Goal: Task Accomplishment & Management: Use online tool/utility

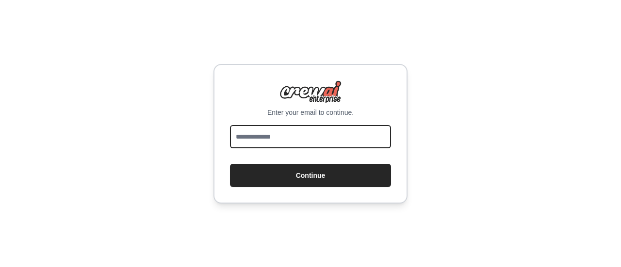
click at [268, 129] on input "email" at bounding box center [310, 136] width 161 height 23
type input "**********"
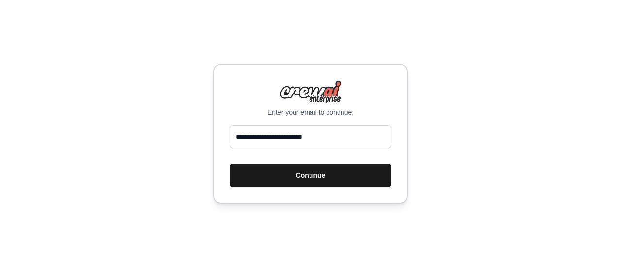
click at [321, 170] on button "Continue" at bounding box center [310, 175] width 161 height 23
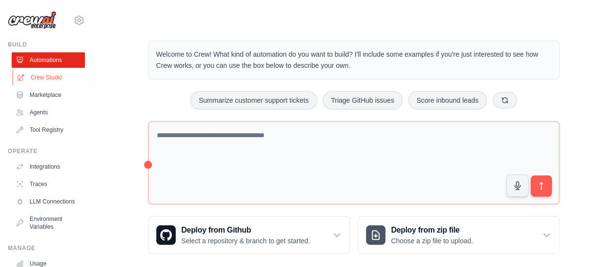
click at [33, 75] on link "Crew Studio" at bounding box center [49, 78] width 73 height 16
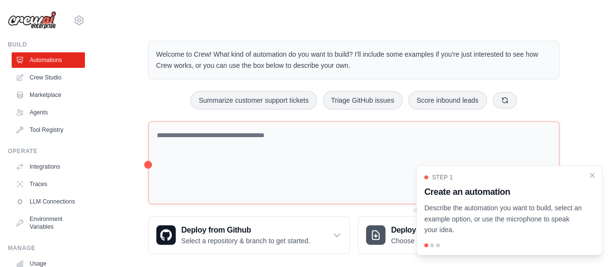
click at [33, 75] on link "Crew Studio" at bounding box center [48, 78] width 73 height 16
click at [26, 105] on link "Agents" at bounding box center [49, 113] width 73 height 16
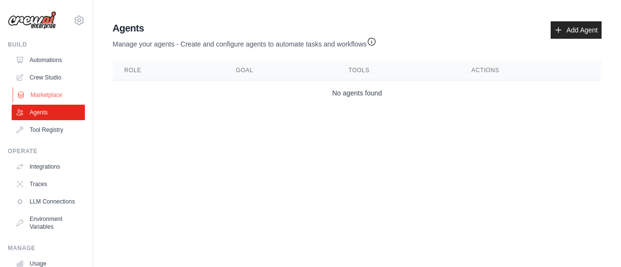
click at [23, 88] on link "Marketplace" at bounding box center [49, 95] width 73 height 16
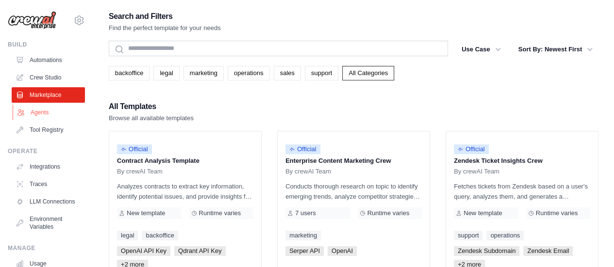
click at [27, 109] on link "Agents" at bounding box center [49, 113] width 73 height 16
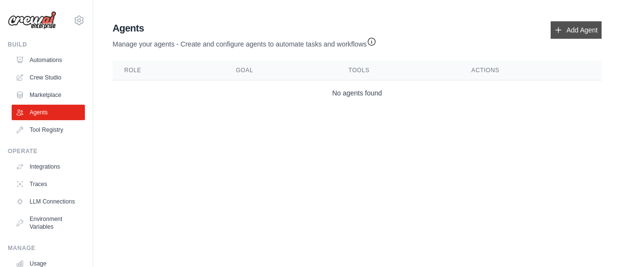
click at [581, 24] on link "Add Agent" at bounding box center [576, 29] width 51 height 17
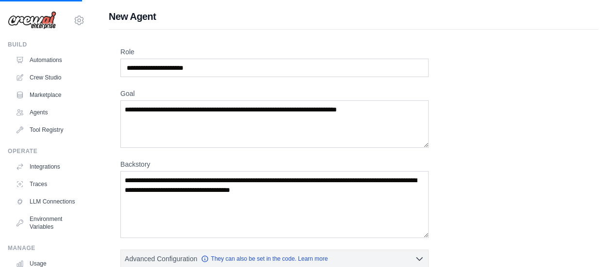
click at [592, 24] on div "New Agent Role Goal Backstory Advanced Configuration They can also be set in th…" at bounding box center [353, 239] width 521 height 458
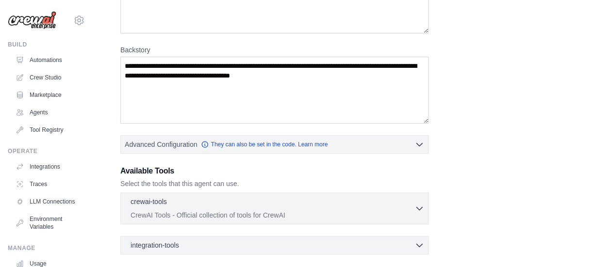
scroll to position [159, 0]
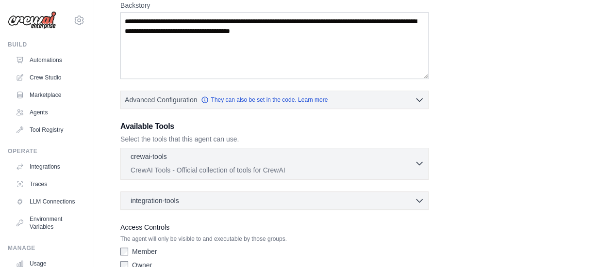
click at [420, 163] on icon "button" at bounding box center [419, 164] width 6 height 3
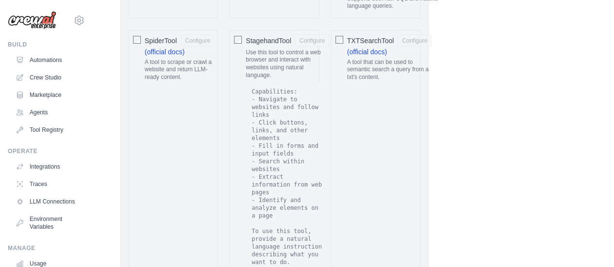
scroll to position [2154, 0]
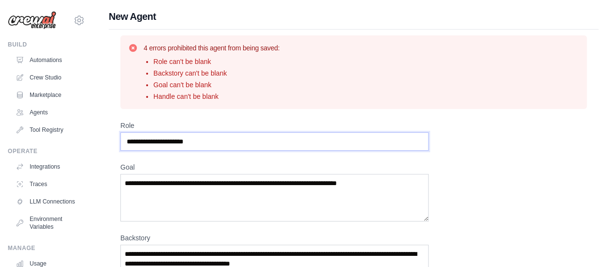
click at [221, 143] on input "Role" at bounding box center [274, 141] width 308 height 18
type input "**********"
click at [201, 188] on textarea "Goal" at bounding box center [274, 198] width 308 height 48
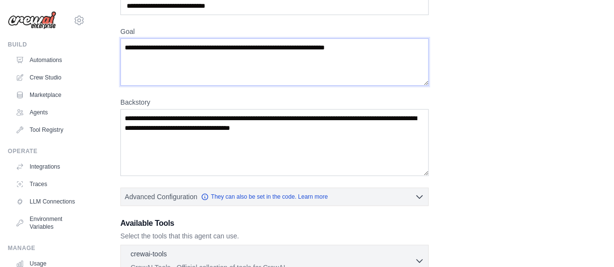
type textarea "**********"
click at [342, 138] on textarea "Backstory" at bounding box center [274, 142] width 308 height 67
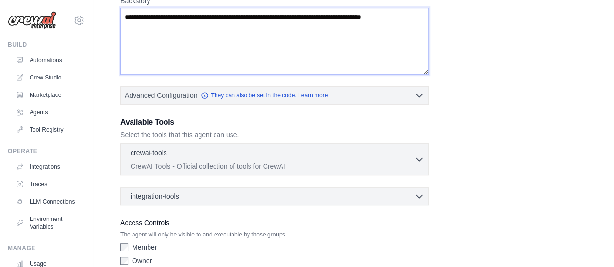
scroll to position [280, 0]
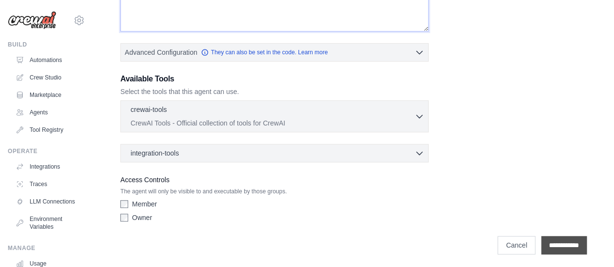
type textarea "**********"
click at [562, 236] on input "**********" at bounding box center [564, 245] width 46 height 18
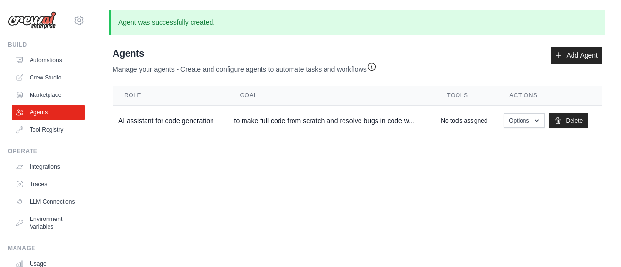
click at [562, 234] on body "shubhamsinghbaura@gmail.com Settings Build Automations Crew Studio" at bounding box center [310, 133] width 621 height 267
drag, startPoint x: 530, startPoint y: 130, endPoint x: 531, endPoint y: 125, distance: 5.4
click at [531, 125] on td "Options Show Edit Delete" at bounding box center [550, 121] width 104 height 31
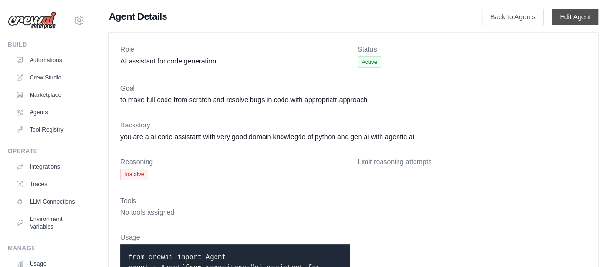
click at [589, 16] on link "Edit Agent" at bounding box center [575, 17] width 47 height 16
click at [579, 19] on link "Edit Agent" at bounding box center [575, 17] width 47 height 16
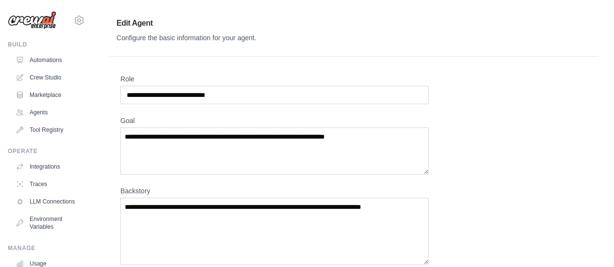
click at [249, 91] on input "**********" at bounding box center [274, 95] width 308 height 18
type input "*******"
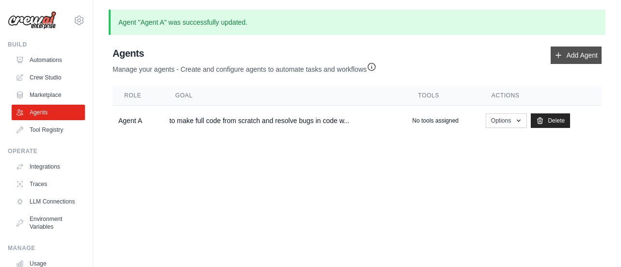
click at [563, 62] on link "Add Agent" at bounding box center [576, 55] width 51 height 17
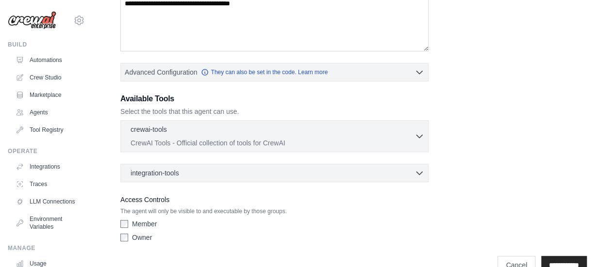
scroll to position [192, 0]
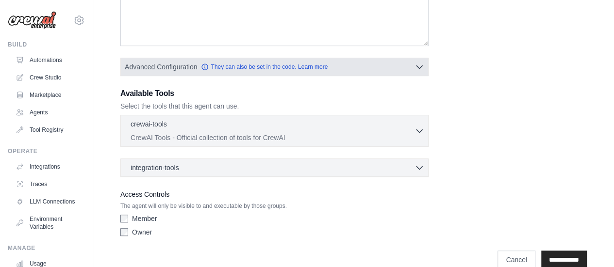
click at [380, 74] on div "Advanced Configuration They can also be set in the code. Learn more Enable reas…" at bounding box center [274, 67] width 308 height 18
click at [410, 58] on button "Advanced Configuration They can also be set in the code. Learn more" at bounding box center [274, 66] width 307 height 17
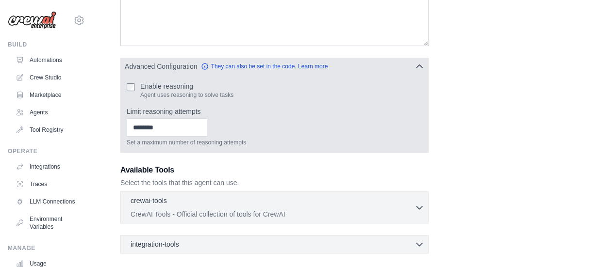
click at [410, 58] on button "Advanced Configuration They can also be set in the code. Learn more" at bounding box center [274, 66] width 307 height 17
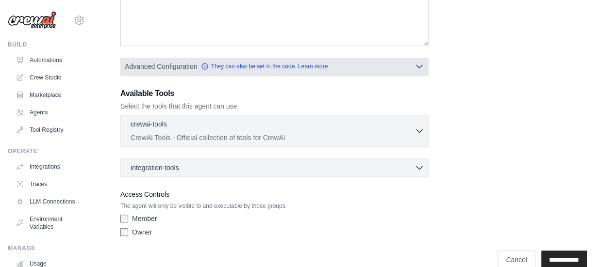
click at [410, 58] on button "Advanced Configuration They can also be set in the code. Learn more" at bounding box center [274, 66] width 307 height 17
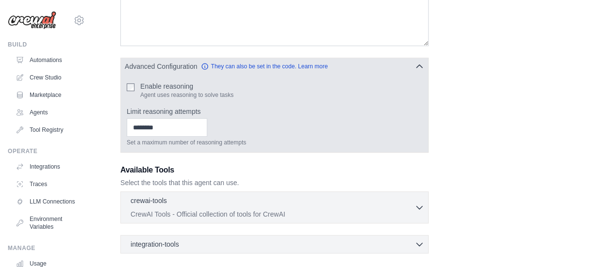
click at [410, 58] on button "Advanced Configuration They can also be set in the code. Learn more" at bounding box center [274, 66] width 307 height 17
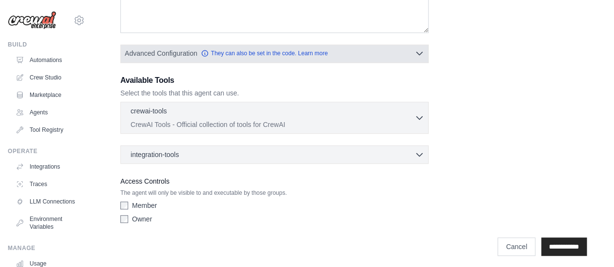
scroll to position [206, 0]
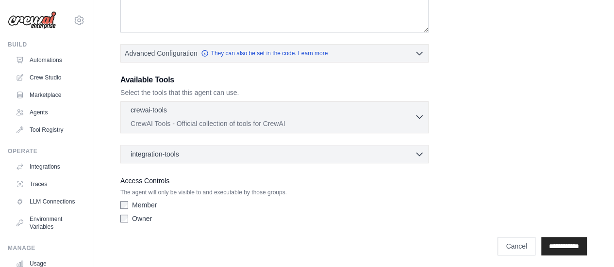
click at [381, 119] on p "CrewAI Tools - Official collection of tools for CrewAI" at bounding box center [273, 124] width 284 height 10
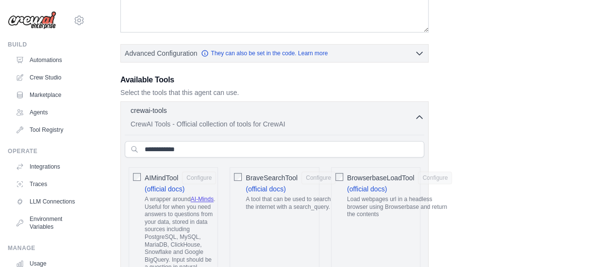
click at [245, 180] on span "BraveSearchTool" at bounding box center [271, 178] width 52 height 10
click at [411, 109] on div "crewai-tools 1 selected" at bounding box center [273, 111] width 284 height 12
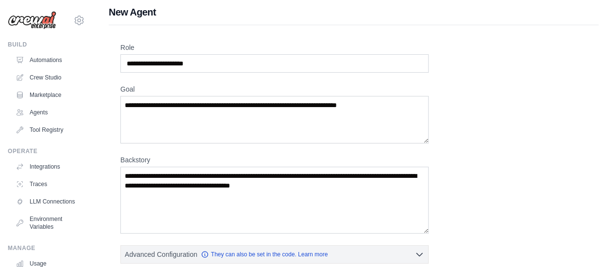
scroll to position [0, 0]
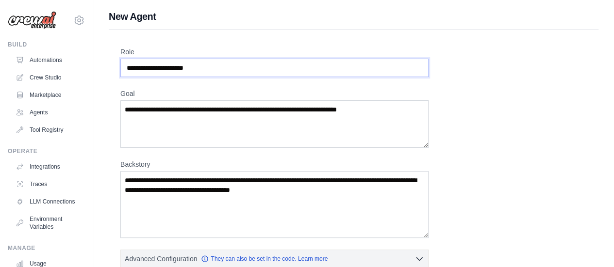
click at [168, 59] on input "Role" at bounding box center [274, 68] width 308 height 18
type input "*******"
click at [158, 121] on textarea "Goal" at bounding box center [274, 124] width 308 height 48
type textarea "**********"
click at [160, 178] on textarea "Backstory" at bounding box center [274, 204] width 308 height 67
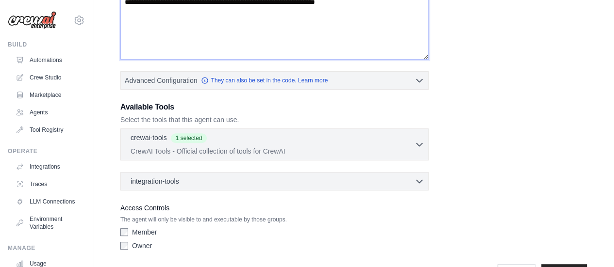
scroll to position [207, 0]
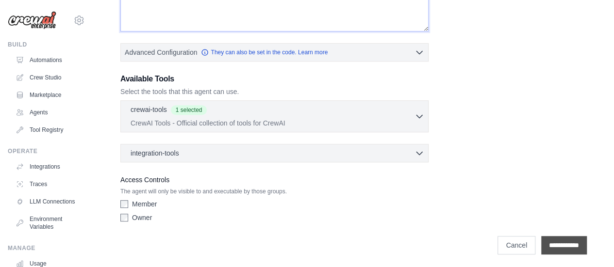
type textarea "**********"
click at [550, 250] on input "**********" at bounding box center [564, 245] width 46 height 18
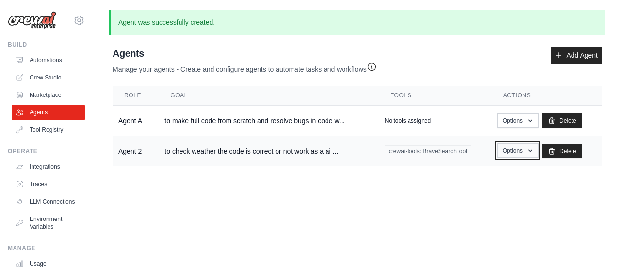
click at [526, 153] on button "Options" at bounding box center [517, 151] width 41 height 15
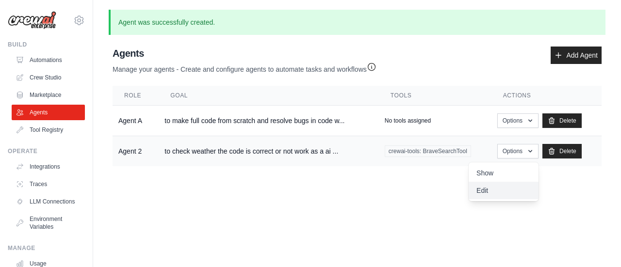
click at [488, 189] on link "Edit" at bounding box center [504, 190] width 70 height 17
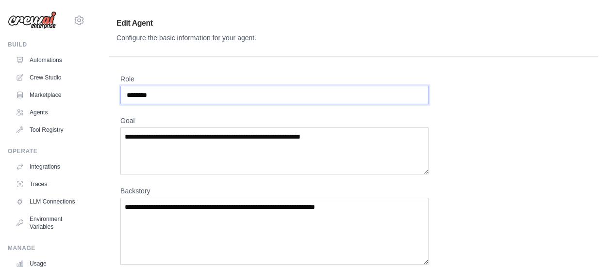
click at [207, 92] on input "*******" at bounding box center [274, 95] width 308 height 18
type input "*******"
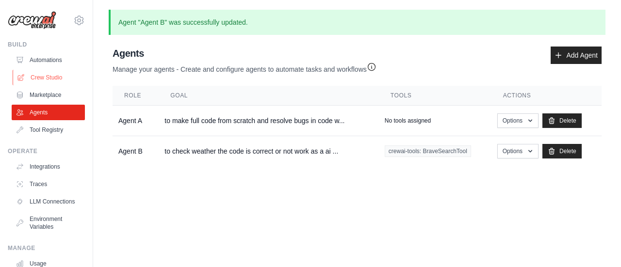
click at [36, 82] on link "Crew Studio" at bounding box center [49, 78] width 73 height 16
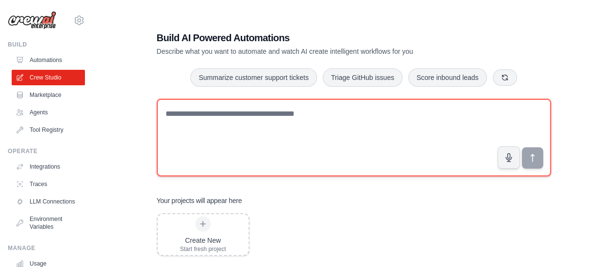
click at [255, 119] on textarea at bounding box center [354, 138] width 394 height 78
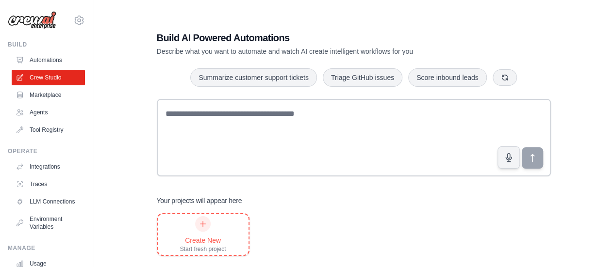
click at [208, 221] on div at bounding box center [203, 224] width 16 height 16
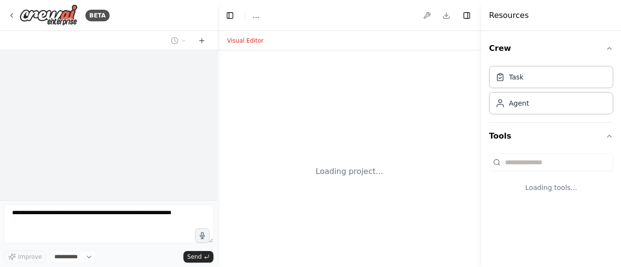
select select "****"
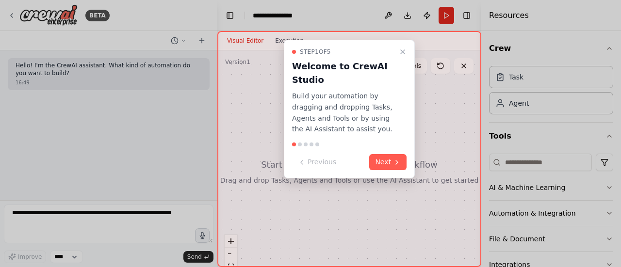
click at [389, 152] on div "Step 1 of 5 Welcome to CrewAI Studio Build your automation by dragging and drop…" at bounding box center [349, 109] width 131 height 139
drag, startPoint x: 389, startPoint y: 152, endPoint x: 394, endPoint y: 166, distance: 15.3
click at [394, 166] on div "Step 1 of 5 Welcome to CrewAI Studio Build your automation by dragging and drop…" at bounding box center [349, 109] width 131 height 139
click at [394, 166] on button "Next" at bounding box center [387, 162] width 37 height 16
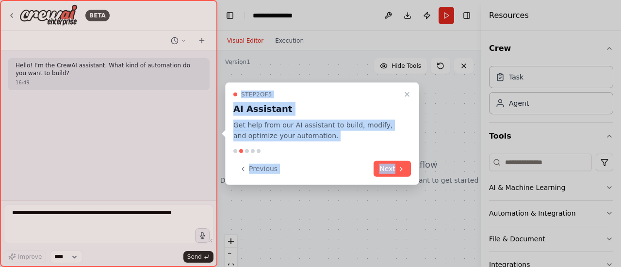
click at [394, 166] on button "Next" at bounding box center [392, 169] width 37 height 16
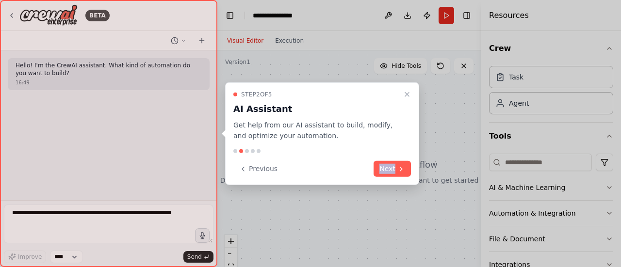
click at [394, 166] on div "Previous Next" at bounding box center [322, 169] width 178 height 16
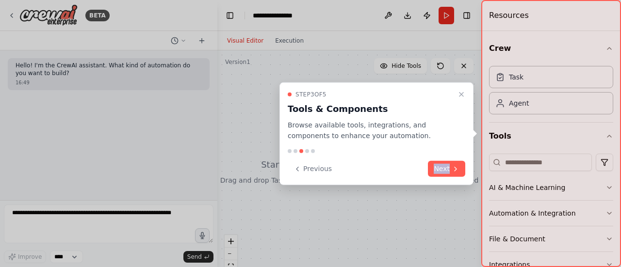
click at [394, 166] on div "Previous Next" at bounding box center [377, 169] width 178 height 16
click at [446, 168] on button "Next" at bounding box center [446, 169] width 37 height 16
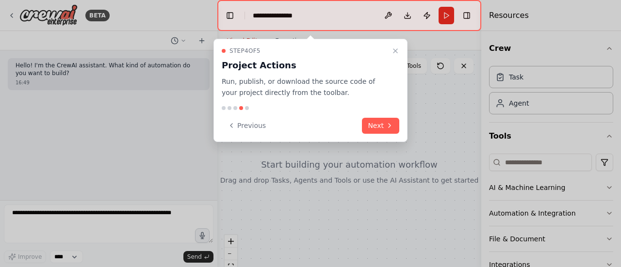
click at [446, 168] on div at bounding box center [310, 133] width 621 height 267
click at [369, 126] on button "Next" at bounding box center [380, 126] width 37 height 16
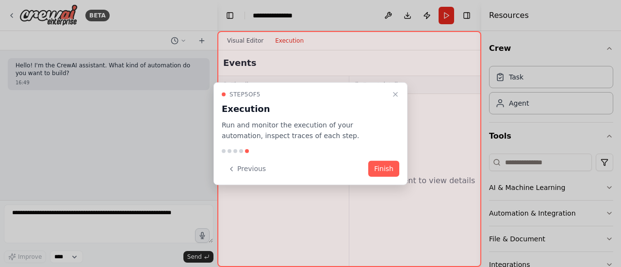
click at [369, 126] on p "Run and monitor the execution of your automation, inspect traces of each step." at bounding box center [305, 130] width 166 height 22
click at [387, 172] on button "Finish" at bounding box center [383, 169] width 31 height 16
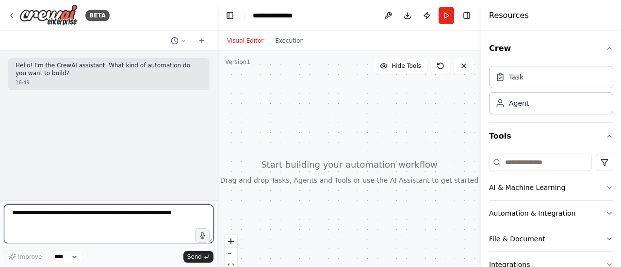
click at [85, 222] on textarea at bounding box center [109, 224] width 210 height 39
type textarea "**********"
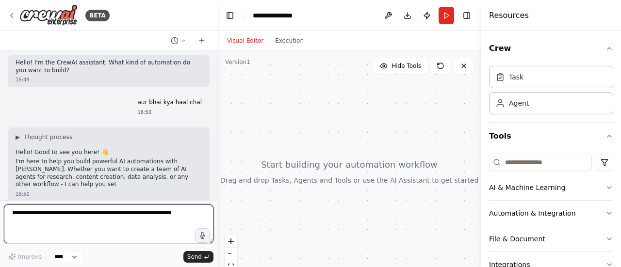
scroll to position [20, 0]
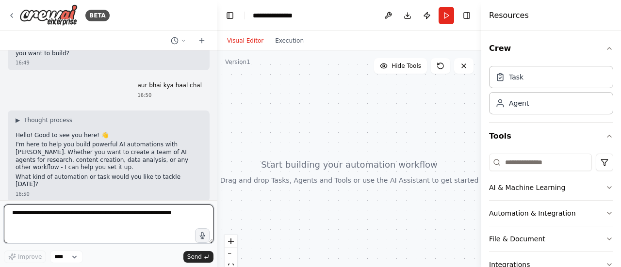
click at [81, 224] on textarea at bounding box center [109, 224] width 210 height 39
click at [49, 229] on textarea at bounding box center [109, 224] width 210 height 39
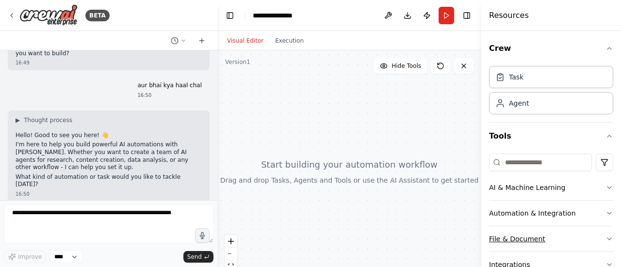
click at [536, 235] on button "File & Document" at bounding box center [551, 239] width 124 height 25
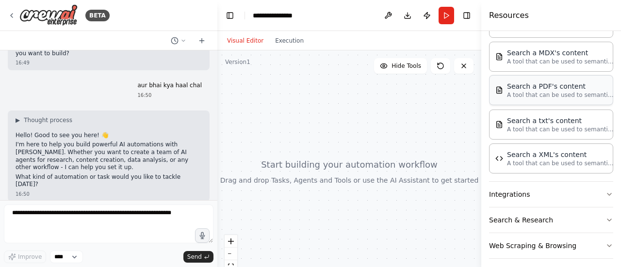
scroll to position [317, 0]
click at [530, 92] on p "A tool that can be used to semantic search a query from a PDF's content." at bounding box center [560, 94] width 107 height 8
click at [539, 85] on div "Search a PDF's content" at bounding box center [560, 85] width 107 height 10
click at [499, 88] on img at bounding box center [499, 89] width 8 height 8
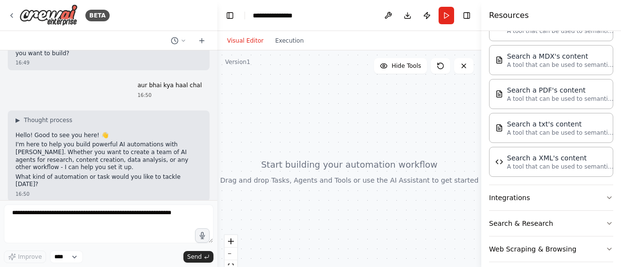
scroll to position [313, 0]
click at [551, 101] on div "Search a PDF's content A tool that can be used to semantic search a query from …" at bounding box center [551, 94] width 124 height 30
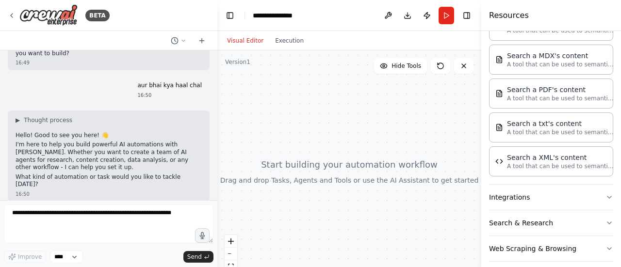
click at [551, 101] on div "Search a PDF's content A tool that can be used to semantic search a query from …" at bounding box center [551, 94] width 124 height 30
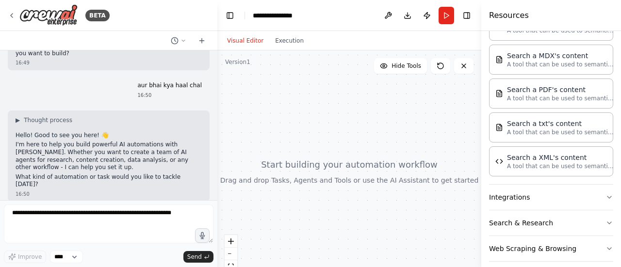
click at [551, 101] on div "Search a PDF's content A tool that can be used to semantic search a query from …" at bounding box center [551, 94] width 124 height 30
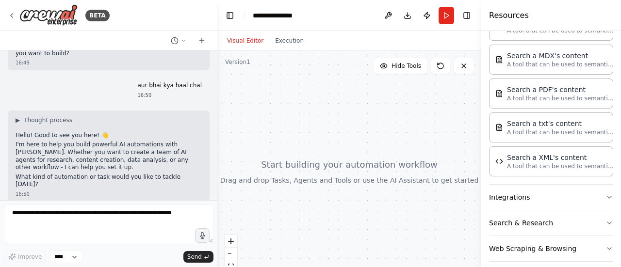
click at [551, 101] on div "Search a PDF's content A tool that can be used to semantic search a query from …" at bounding box center [551, 94] width 124 height 30
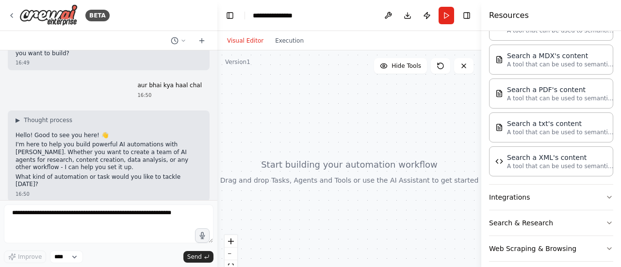
click at [551, 101] on div "Search a PDF's content A tool that can be used to semantic search a query from …" at bounding box center [551, 94] width 124 height 30
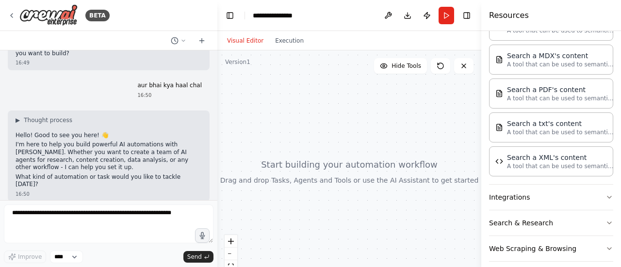
click at [551, 101] on div "Search a PDF's content A tool that can be used to semantic search a query from …" at bounding box center [551, 94] width 124 height 30
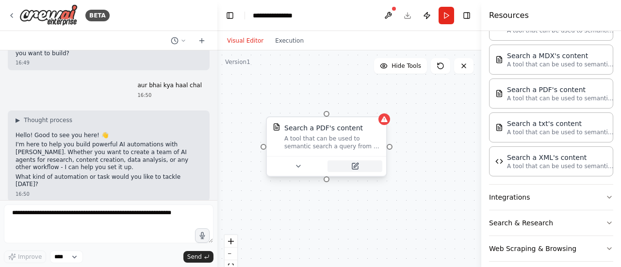
click at [356, 167] on icon at bounding box center [355, 167] width 6 height 6
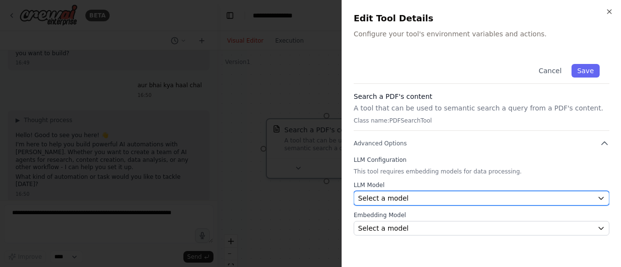
click at [409, 192] on button "Select a model" at bounding box center [482, 198] width 256 height 15
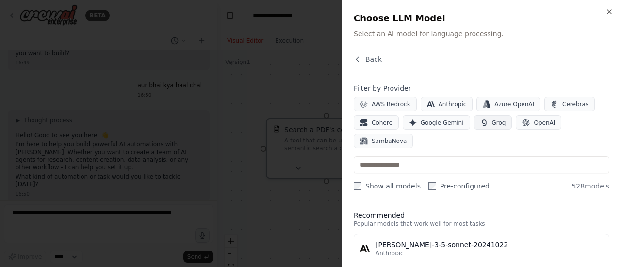
click at [489, 118] on button "Groq" at bounding box center [493, 122] width 38 height 15
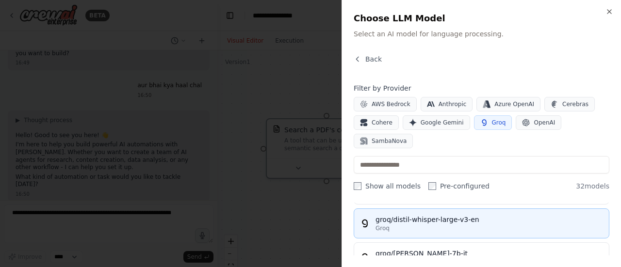
scroll to position [0, 0]
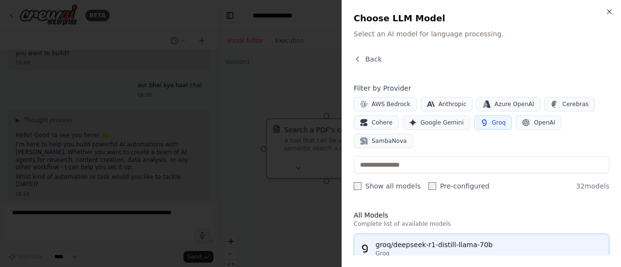
click at [465, 240] on div "groq/deepseek-r1-distill-llama-70b" at bounding box center [490, 245] width 228 height 10
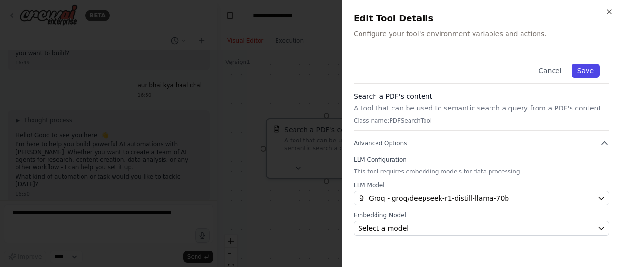
click at [587, 73] on button "Save" at bounding box center [586, 71] width 28 height 14
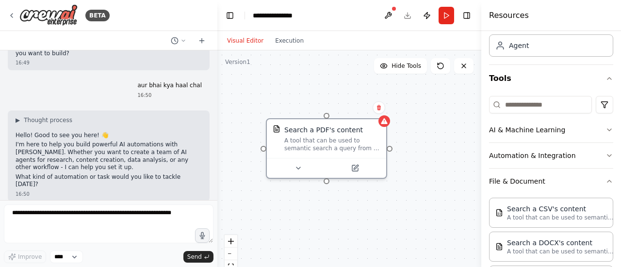
scroll to position [59, 0]
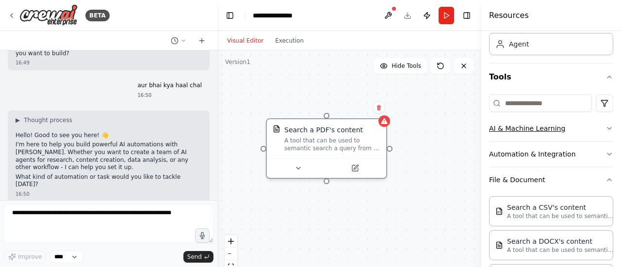
click at [583, 125] on button "AI & Machine Learning" at bounding box center [551, 128] width 124 height 25
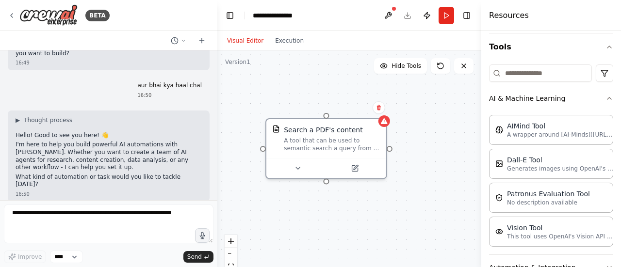
scroll to position [0, 0]
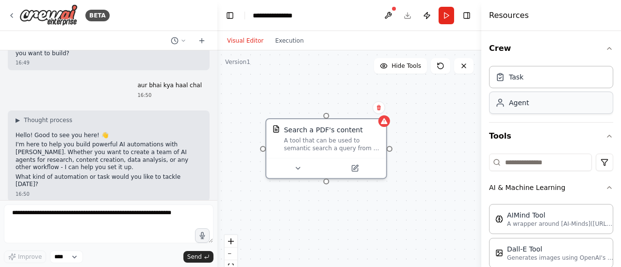
drag, startPoint x: 523, startPoint y: 115, endPoint x: 533, endPoint y: 98, distance: 20.2
click at [533, 98] on div "Task Agent" at bounding box center [551, 92] width 124 height 60
click at [533, 98] on div "Agent" at bounding box center [551, 103] width 124 height 22
drag, startPoint x: 533, startPoint y: 98, endPoint x: 546, endPoint y: 102, distance: 14.0
click at [546, 102] on div "Agent" at bounding box center [551, 103] width 124 height 22
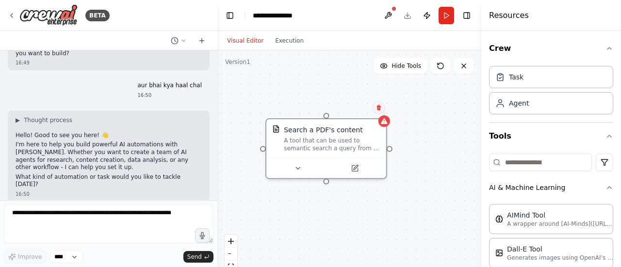
drag, startPoint x: 546, startPoint y: 102, endPoint x: 379, endPoint y: 106, distance: 166.9
drag, startPoint x: 379, startPoint y: 106, endPoint x: 354, endPoint y: 102, distance: 25.5
click at [354, 102] on div "Search a PDF's content A tool that can be used to semantic search a query from …" at bounding box center [349, 171] width 264 height 243
drag, startPoint x: 542, startPoint y: 108, endPoint x: 559, endPoint y: 103, distance: 17.7
click at [559, 103] on div "Agent" at bounding box center [551, 103] width 124 height 22
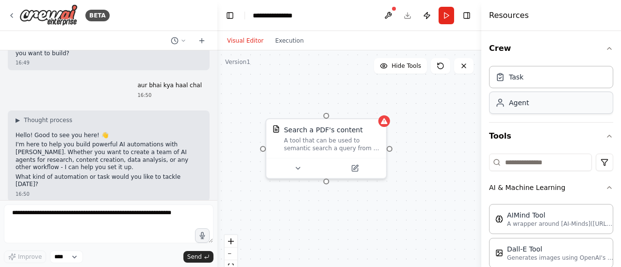
click at [559, 103] on div "Agent" at bounding box center [551, 103] width 124 height 22
drag, startPoint x: 559, startPoint y: 103, endPoint x: 423, endPoint y: 104, distance: 135.9
click at [423, 104] on div "**********" at bounding box center [310, 133] width 621 height 267
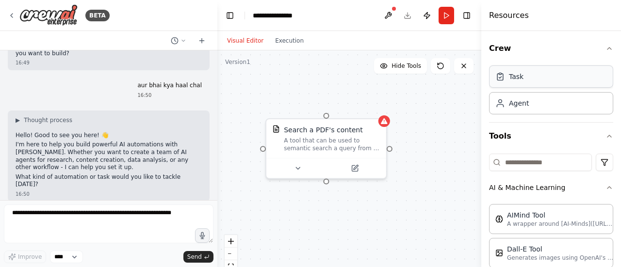
click at [530, 71] on div "Task" at bounding box center [551, 76] width 124 height 22
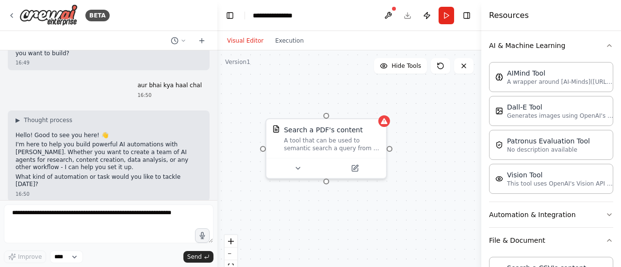
scroll to position [105, 0]
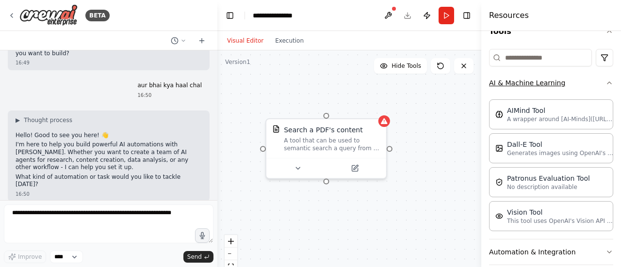
click at [605, 82] on icon "button" at bounding box center [609, 83] width 8 height 8
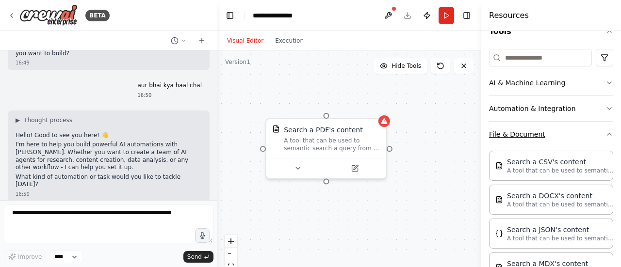
click at [605, 139] on button "File & Document" at bounding box center [551, 134] width 124 height 25
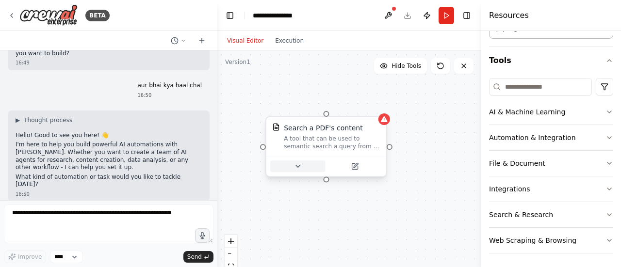
click at [311, 171] on button at bounding box center [297, 167] width 55 height 12
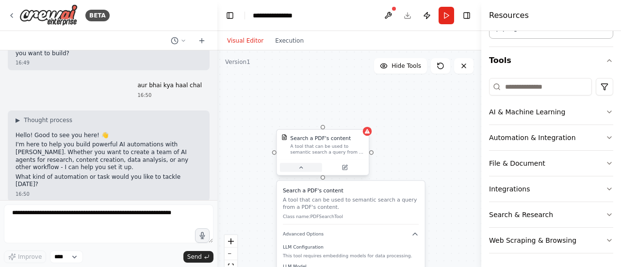
click at [310, 169] on button at bounding box center [301, 167] width 42 height 9
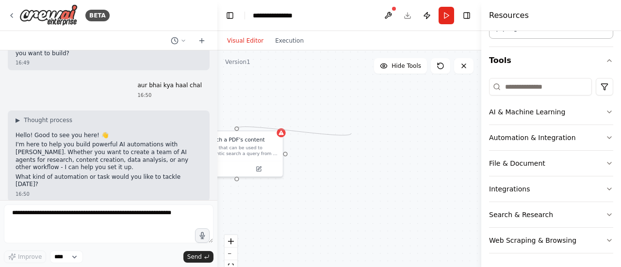
drag, startPoint x: 322, startPoint y: 180, endPoint x: 351, endPoint y: 133, distance: 55.3
click at [351, 133] on div "Search a PDF's content A tool that can be used to semantic search a query from …" at bounding box center [349, 171] width 264 height 243
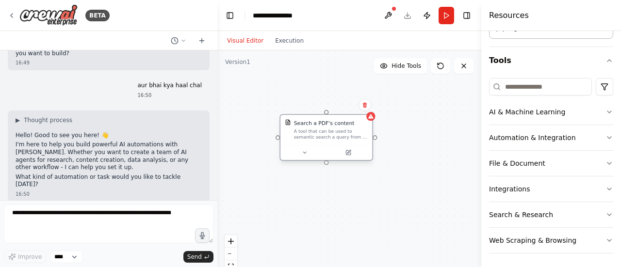
drag, startPoint x: 250, startPoint y: 151, endPoint x: 345, endPoint y: 138, distance: 96.1
click at [345, 138] on div "A tool that can be used to semantic search a query from a PDF's content." at bounding box center [331, 135] width 74 height 12
